Goal: Task Accomplishment & Management: Use online tool/utility

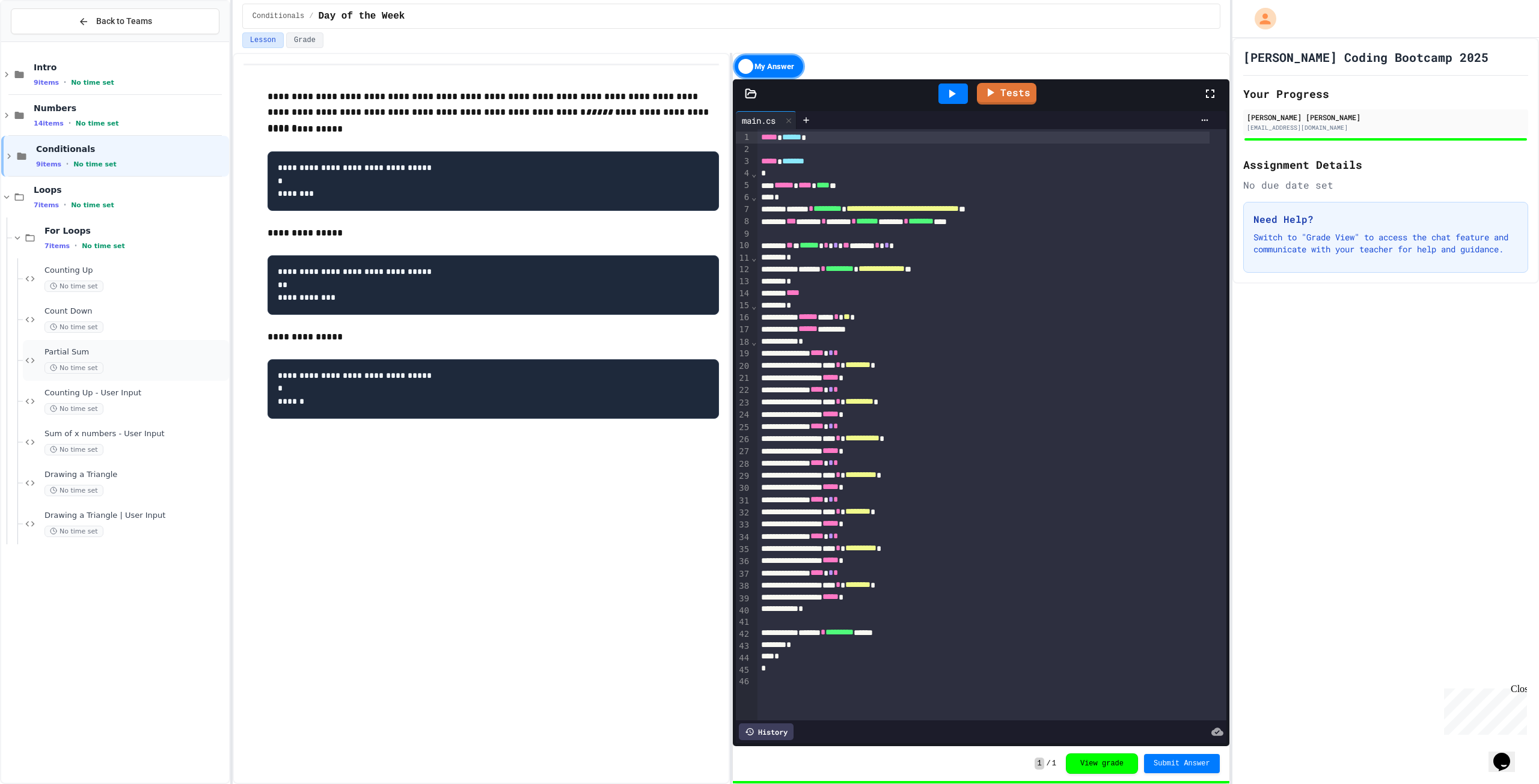
click at [159, 372] on div "No time set" at bounding box center [136, 368] width 182 height 12
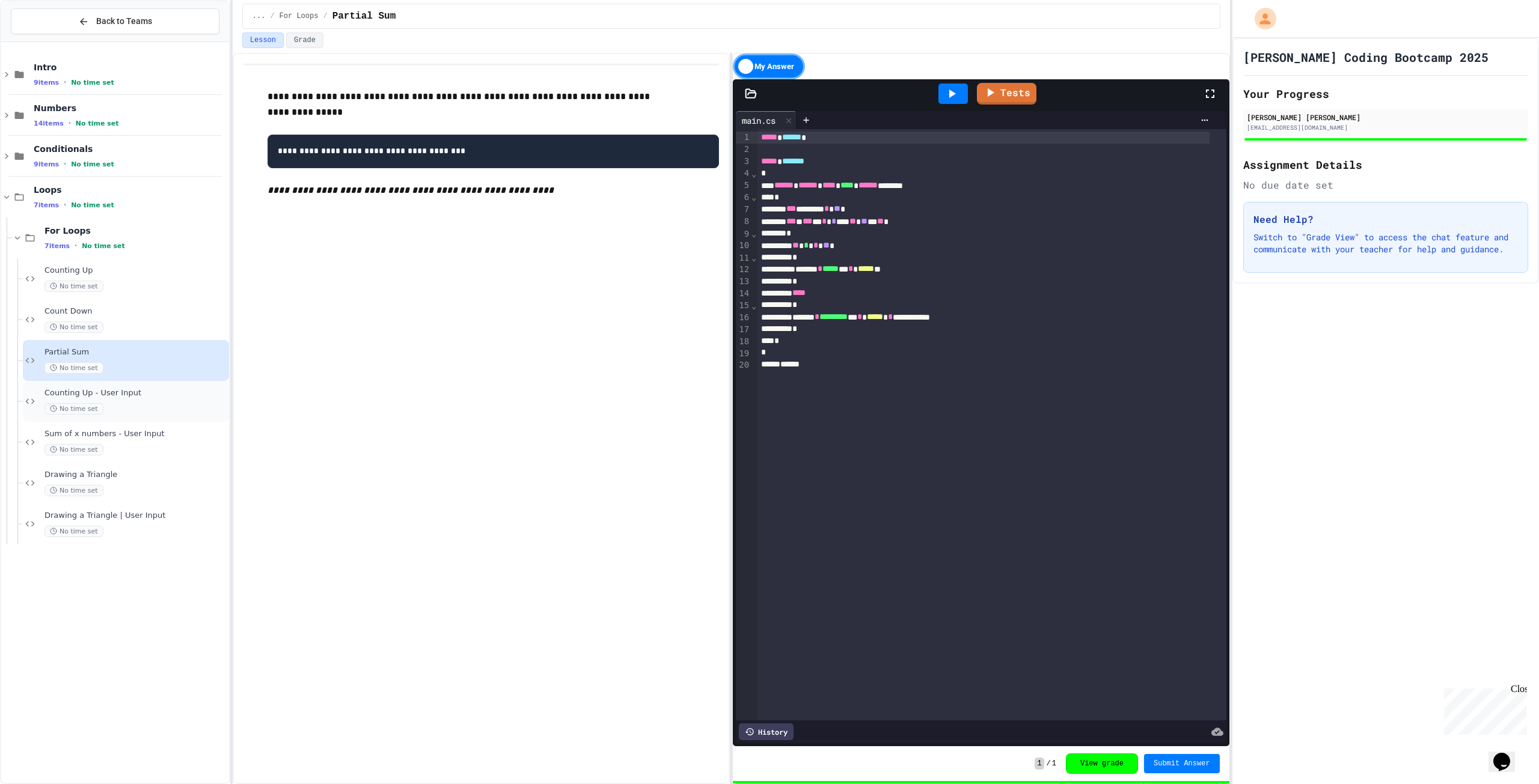
click at [168, 401] on div "Counting Up - User Input No time set" at bounding box center [136, 401] width 182 height 27
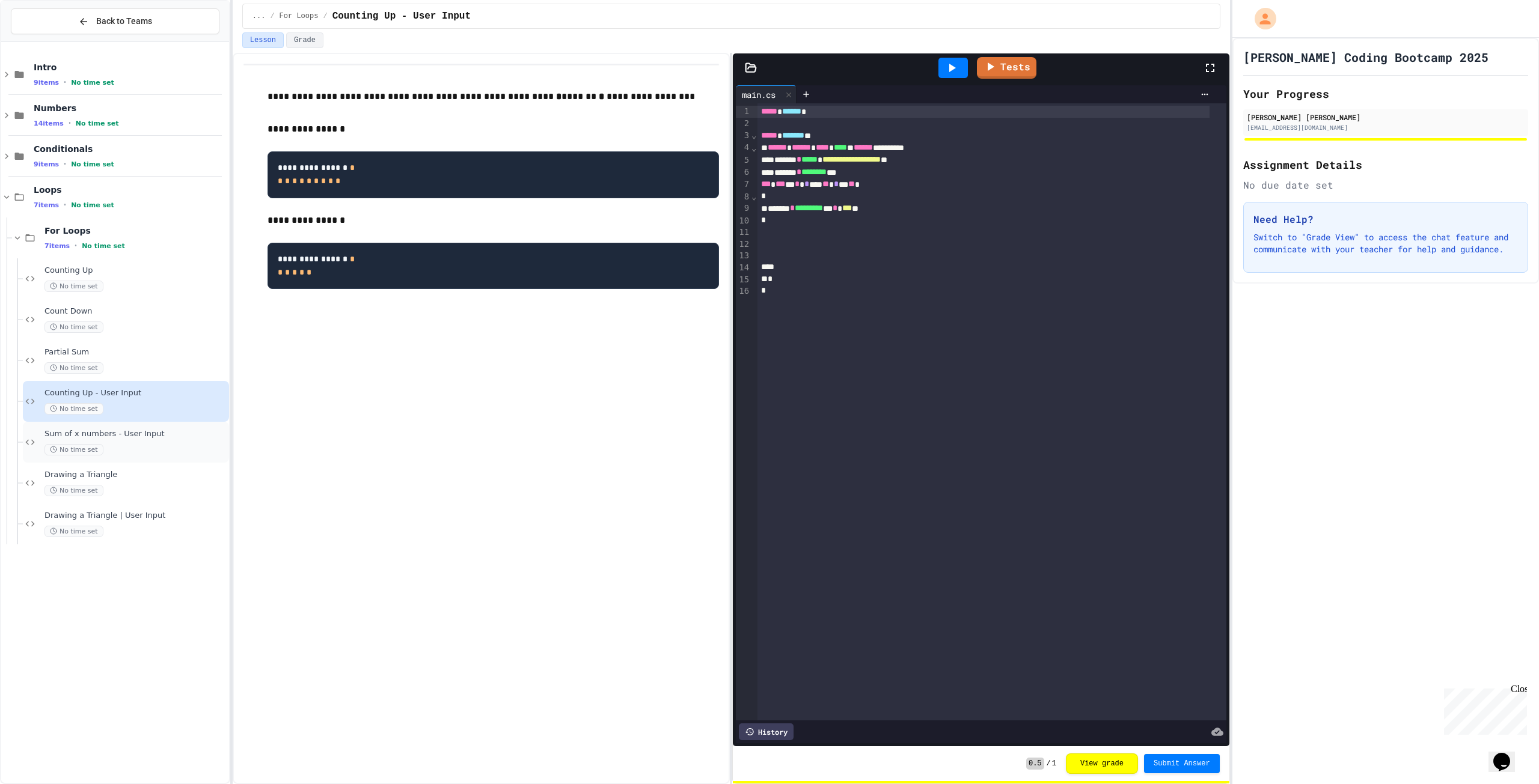
click at [186, 454] on div "No time set" at bounding box center [136, 450] width 182 height 12
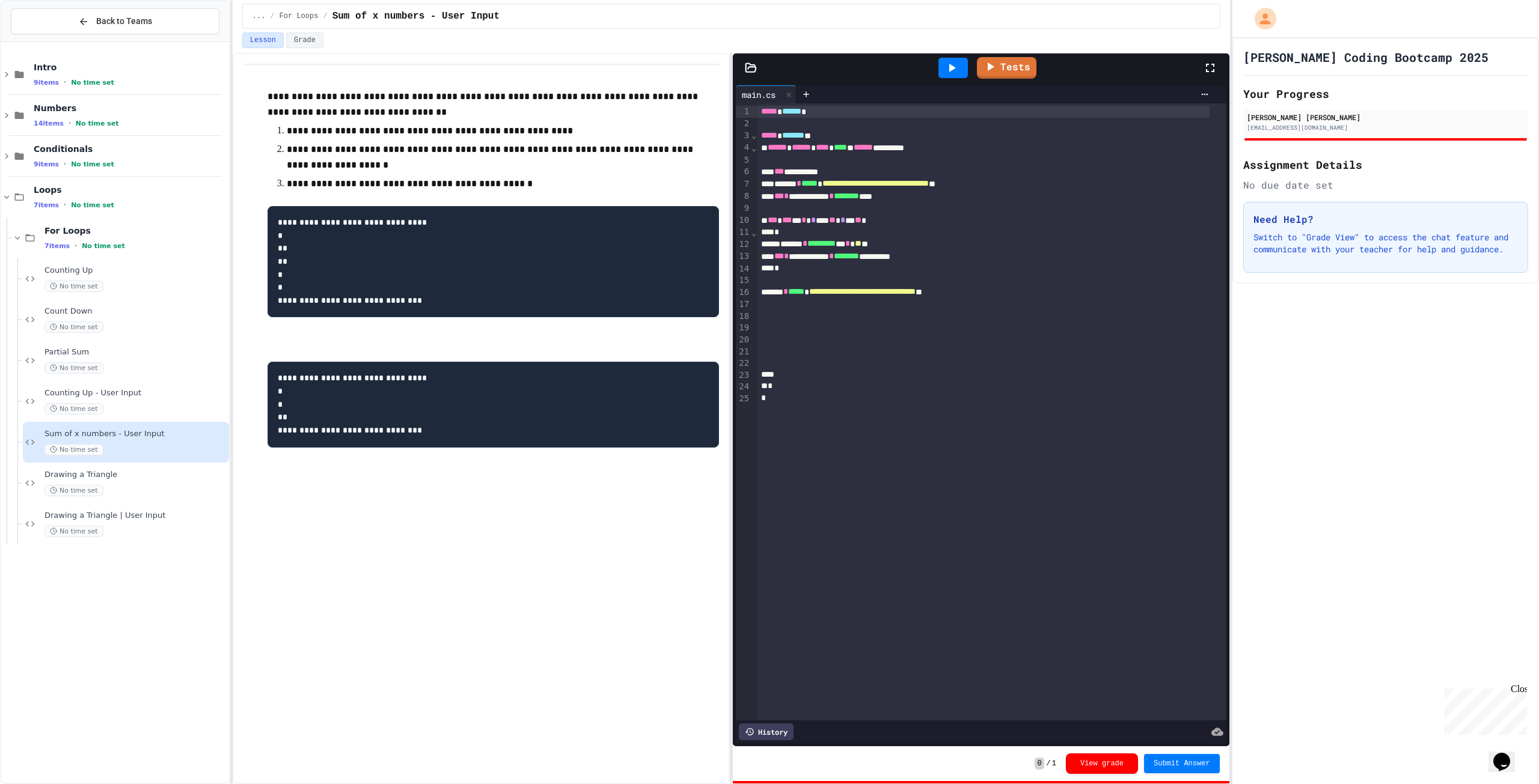
click at [915, 293] on span "**********" at bounding box center [862, 291] width 106 height 9
click at [1159, 755] on button "Submit Answer" at bounding box center [1181, 762] width 76 height 20
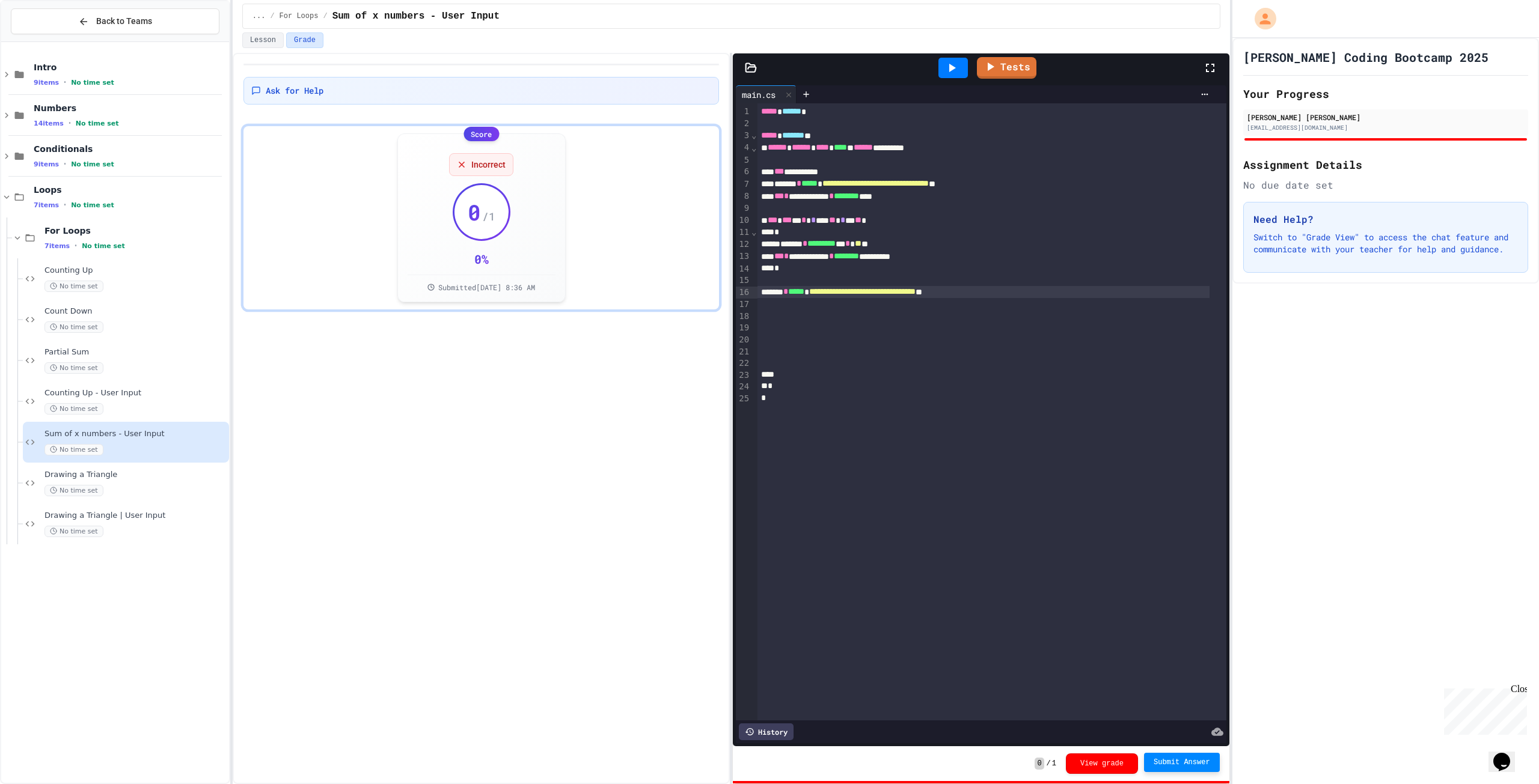
click at [146, 489] on div "No time set" at bounding box center [136, 491] width 182 height 12
